Goal: Transaction & Acquisition: Subscribe to service/newsletter

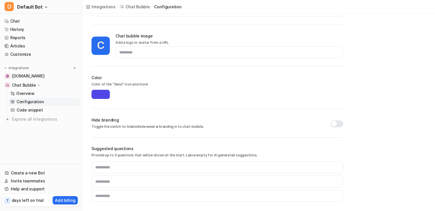
scroll to position [136, 0]
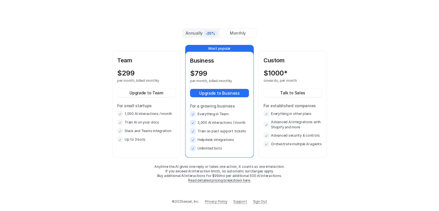
click at [209, 31] on span "-20%" at bounding box center [210, 34] width 13 height 6
click at [233, 32] on div "Monthly" at bounding box center [238, 33] width 37 height 8
click at [238, 33] on div "Monthly" at bounding box center [238, 33] width 37 height 8
